Goal: Use online tool/utility: Utilize a website feature to perform a specific function

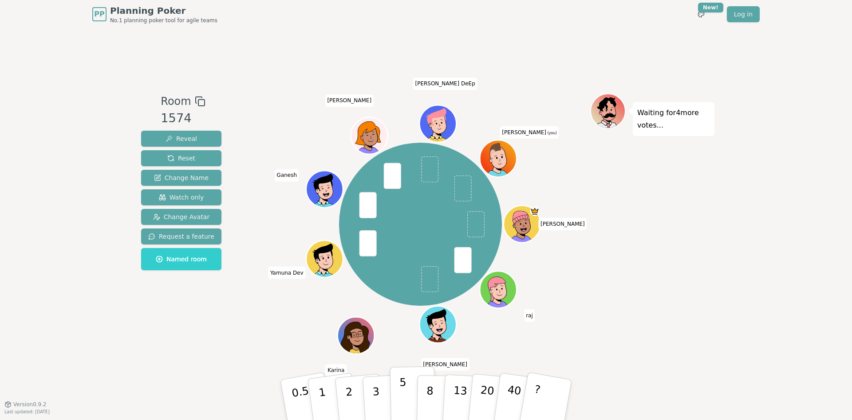
click at [404, 396] on p "5" at bounding box center [404, 400] width 8 height 48
click at [376, 395] on p "3" at bounding box center [377, 400] width 10 height 48
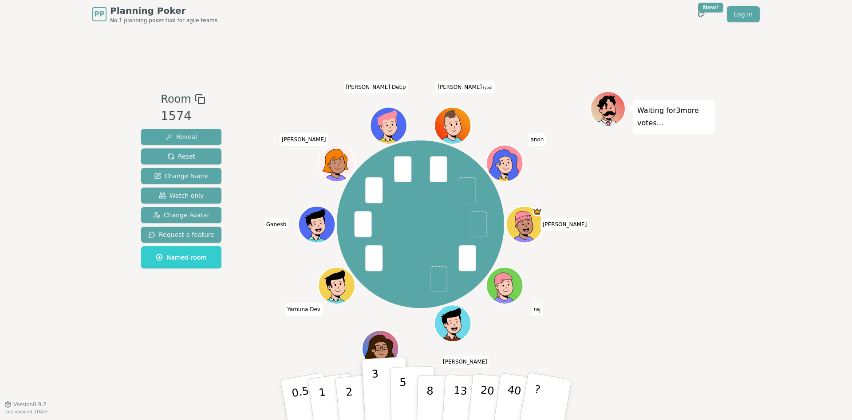
click at [409, 390] on button "5" at bounding box center [413, 399] width 46 height 67
click at [382, 393] on button "3" at bounding box center [386, 399] width 48 height 69
click at [399, 390] on button "5" at bounding box center [413, 399] width 46 height 67
click at [383, 392] on button "3" at bounding box center [386, 399] width 48 height 69
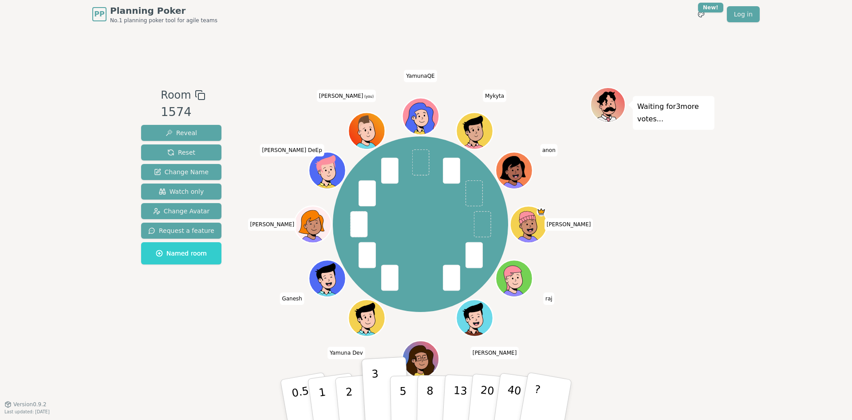
click at [628, 210] on div "Waiting for 3 more votes..." at bounding box center [652, 216] width 124 height 258
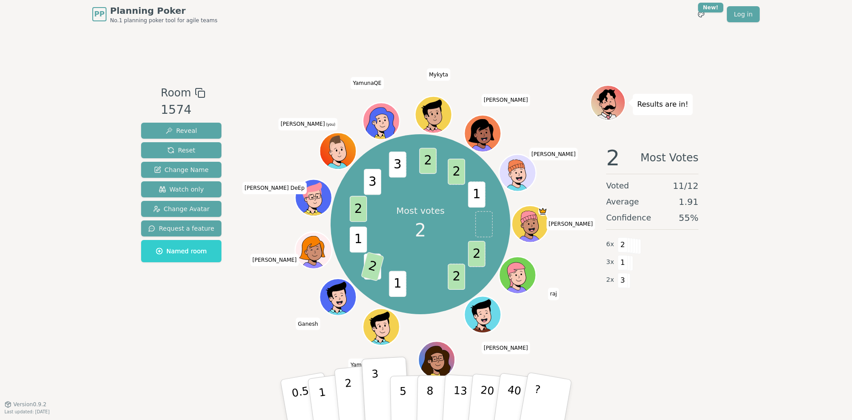
click at [350, 392] on p "2" at bounding box center [350, 400] width 12 height 48
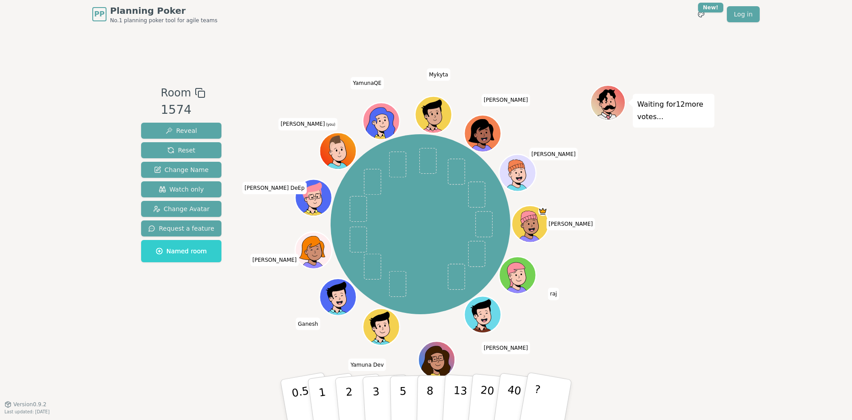
click at [714, 273] on div "Waiting for 12 more votes..." at bounding box center [652, 216] width 124 height 262
